Goal: Task Accomplishment & Management: Use online tool/utility

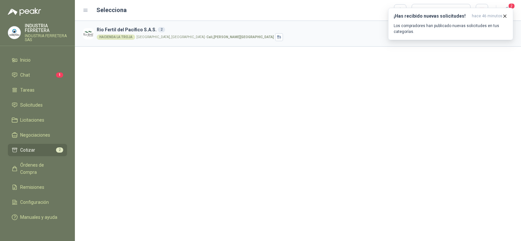
click at [279, 131] on div "Rio Fertil [PERSON_NAME] S.A.S. 2 HACIENDA [GEOGRAPHIC_DATA] [GEOGRAPHIC_DATA],…" at bounding box center [298, 131] width 446 height 220
click at [505, 16] on icon "button" at bounding box center [505, 16] width 3 height 3
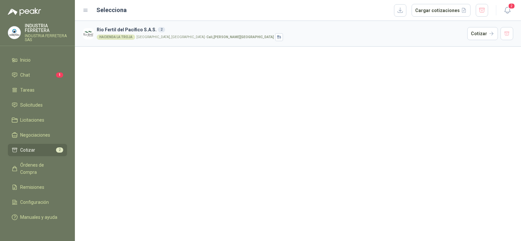
click at [322, 129] on div "Rio Fertil [PERSON_NAME] S.A.S. 2 HACIENDA [GEOGRAPHIC_DATA] [GEOGRAPHIC_DATA],…" at bounding box center [298, 131] width 446 height 220
click at [237, 33] on div "HACIENDA LA TROJA [GEOGRAPHIC_DATA], [GEOGRAPHIC_DATA] , [PERSON_NAME][GEOGRAPH…" at bounding box center [281, 37] width 368 height 8
click at [148, 33] on div "HACIENDA LA TROJA [GEOGRAPHIC_DATA], [GEOGRAPHIC_DATA] , [PERSON_NAME][GEOGRAPH…" at bounding box center [281, 37] width 368 height 8
click at [457, 70] on div "Rio Fertil [PERSON_NAME] S.A.S. 2 HACIENDA [GEOGRAPHIC_DATA] [GEOGRAPHIC_DATA],…" at bounding box center [298, 131] width 446 height 220
click at [479, 31] on button "Cotizar" at bounding box center [482, 33] width 31 height 13
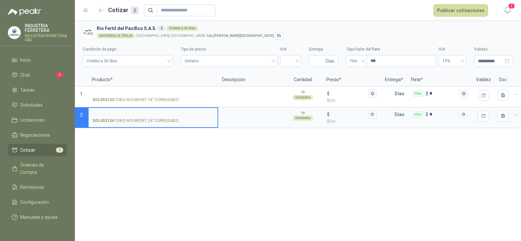
click at [202, 175] on div "**********" at bounding box center [298, 131] width 446 height 220
click at [27, 100] on link "Solicitudes" at bounding box center [37, 105] width 59 height 12
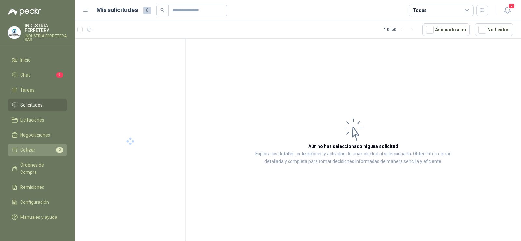
click at [30, 149] on span "Cotizar" at bounding box center [27, 149] width 15 height 7
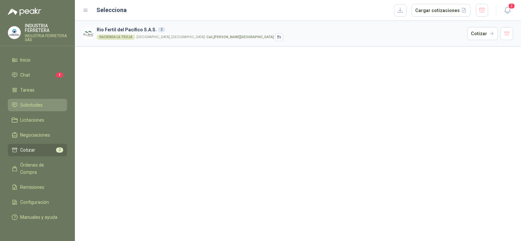
click at [34, 103] on span "Solicitudes" at bounding box center [31, 104] width 22 height 7
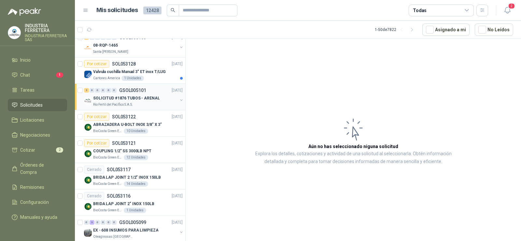
scroll to position [879, 0]
click at [122, 100] on div "SOLICITUD #1876 TUBOS - ARENAL" at bounding box center [135, 97] width 84 height 8
